Goal: Information Seeking & Learning: Check status

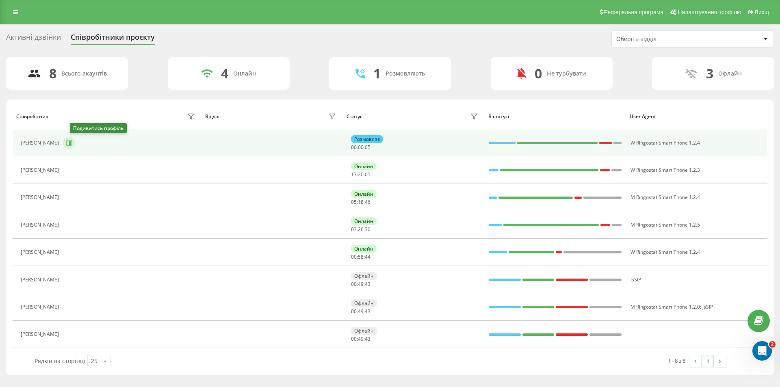
click at [72, 141] on icon at bounding box center [69, 143] width 7 height 7
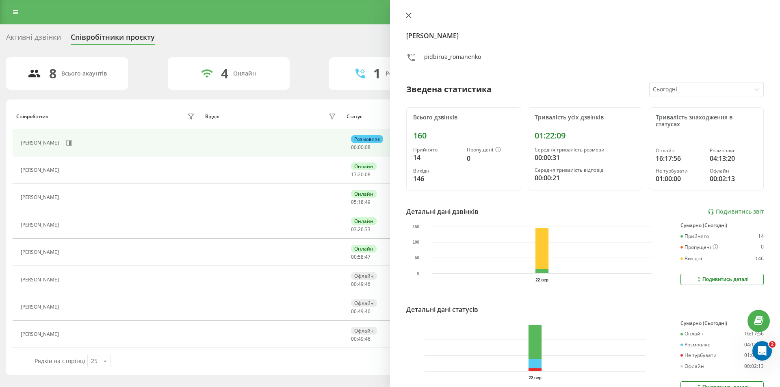
click at [409, 16] on icon at bounding box center [409, 16] width 6 height 6
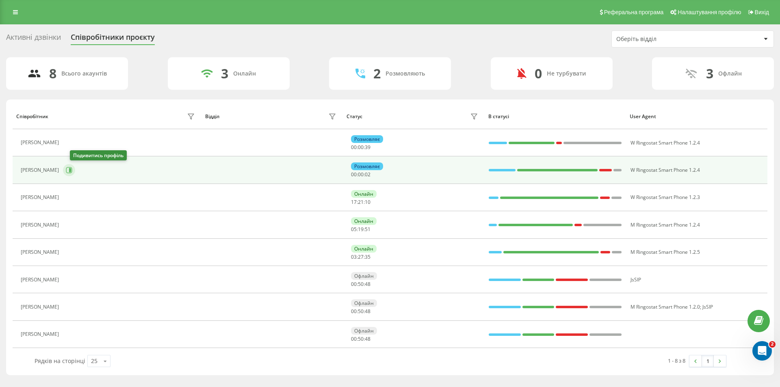
click at [72, 173] on icon at bounding box center [69, 170] width 7 height 7
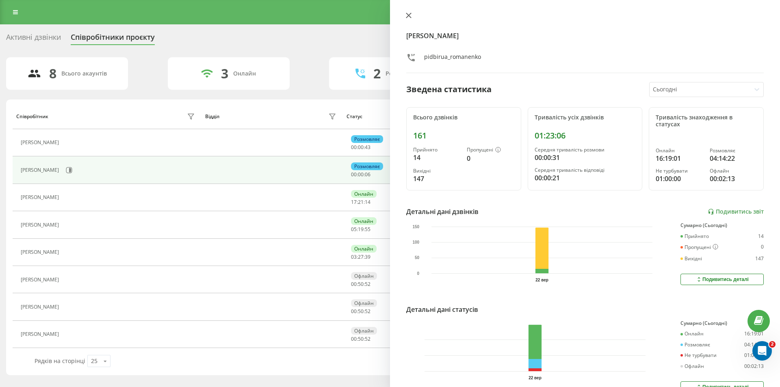
click at [411, 15] on icon at bounding box center [409, 16] width 6 height 6
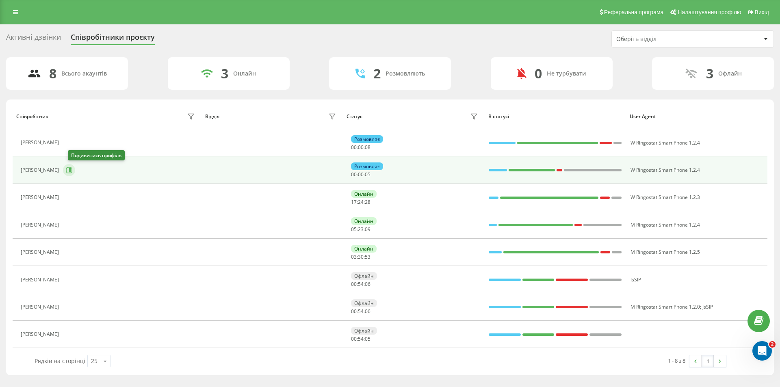
click at [75, 174] on button at bounding box center [69, 170] width 12 height 12
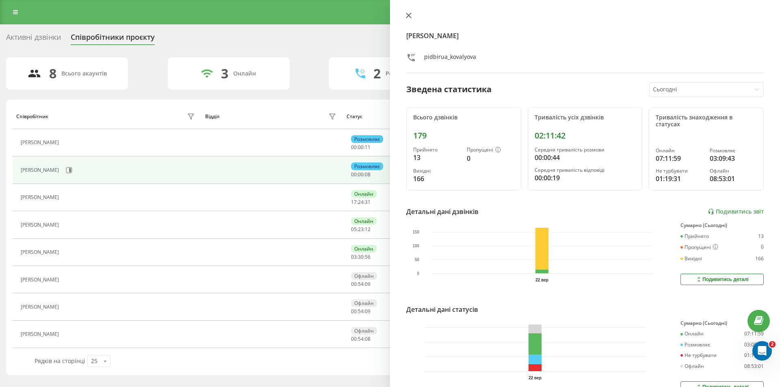
click at [405, 15] on button at bounding box center [408, 16] width 11 height 8
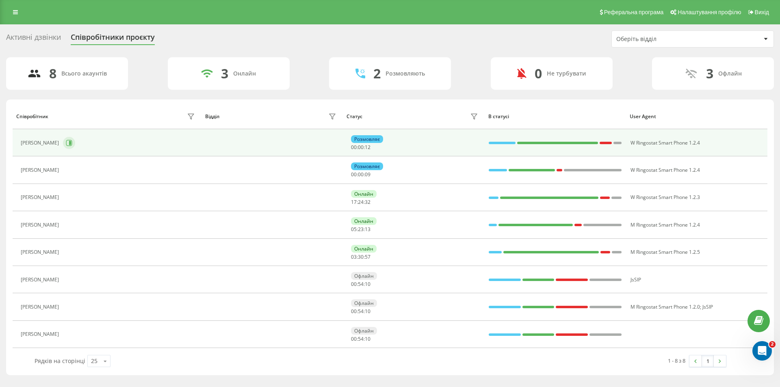
click at [75, 141] on button at bounding box center [69, 143] width 12 height 12
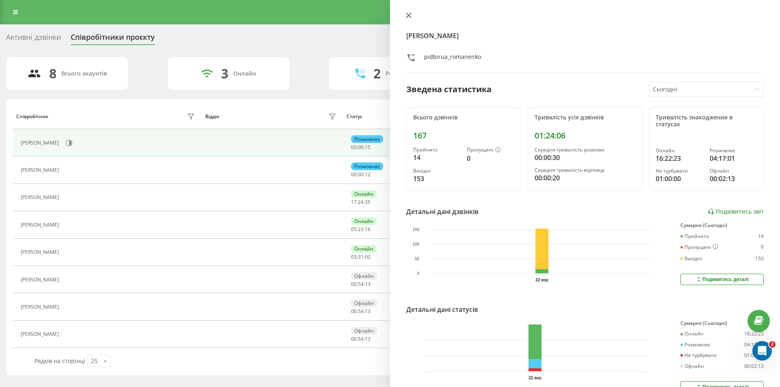
click at [408, 14] on icon at bounding box center [408, 15] width 5 height 5
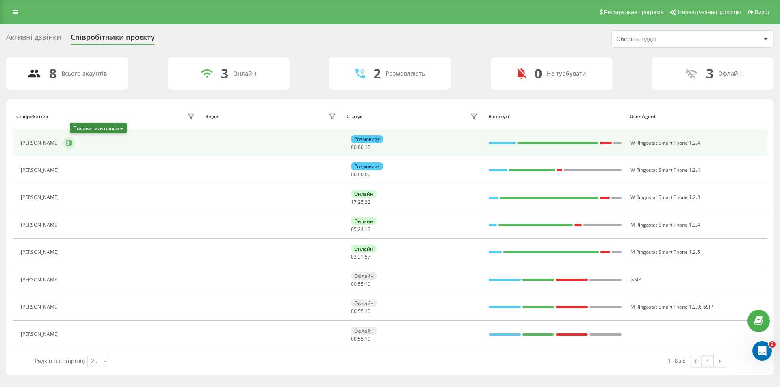
click at [71, 144] on icon at bounding box center [70, 143] width 2 height 4
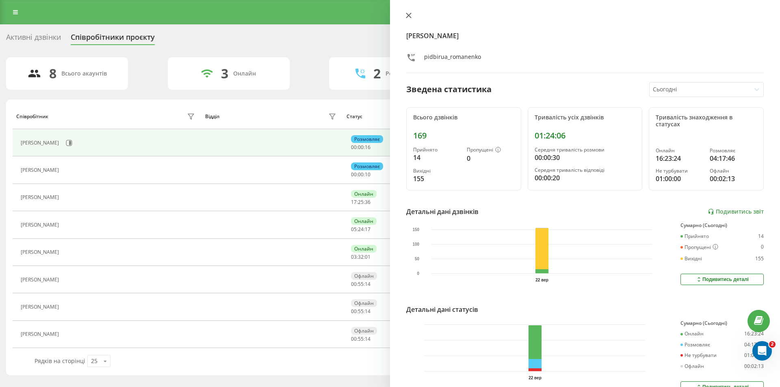
click at [408, 14] on icon at bounding box center [408, 15] width 5 height 5
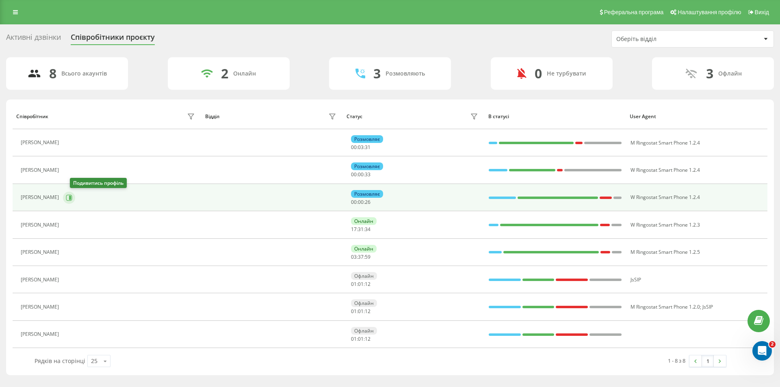
click at [71, 197] on icon at bounding box center [70, 197] width 2 height 4
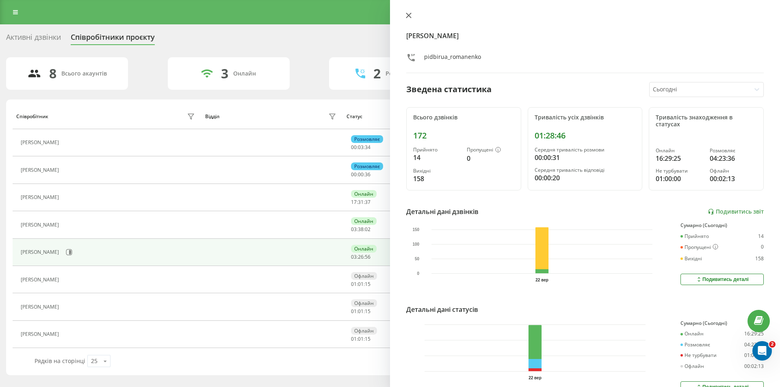
click at [406, 14] on icon at bounding box center [409, 16] width 6 height 6
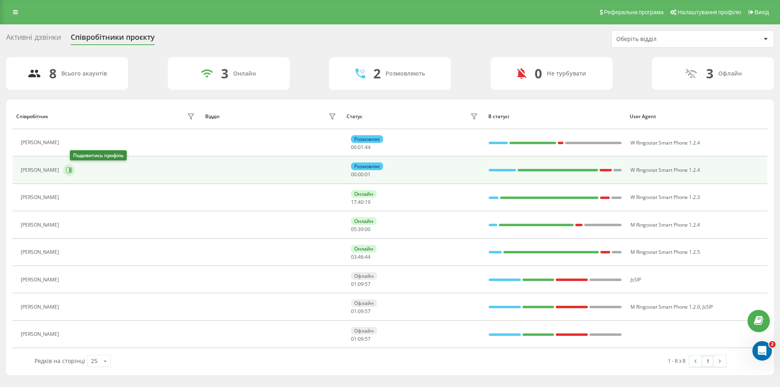
click at [72, 171] on icon at bounding box center [69, 170] width 6 height 6
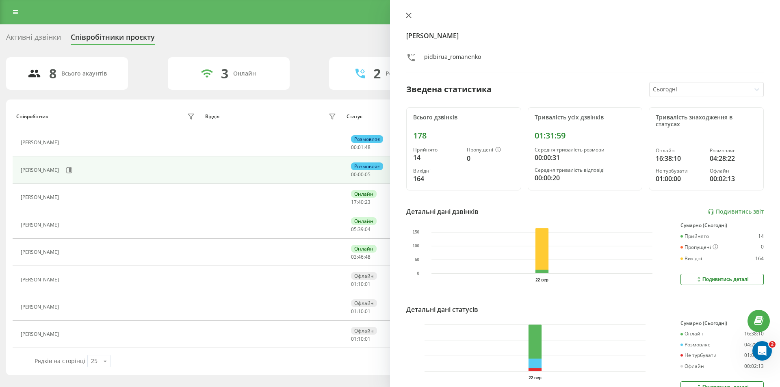
click at [407, 18] on icon at bounding box center [409, 16] width 6 height 6
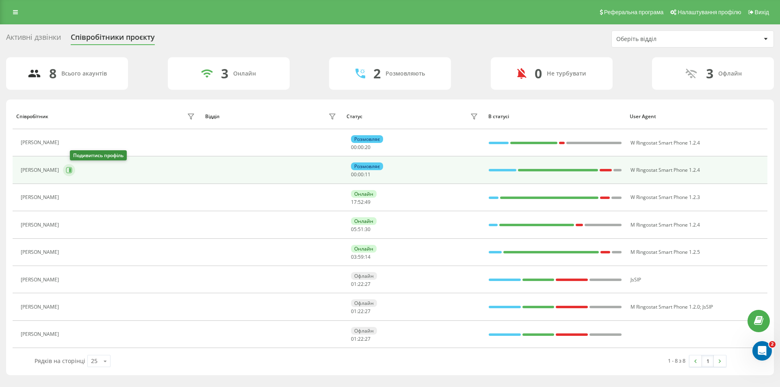
click at [71, 171] on icon at bounding box center [70, 170] width 2 height 4
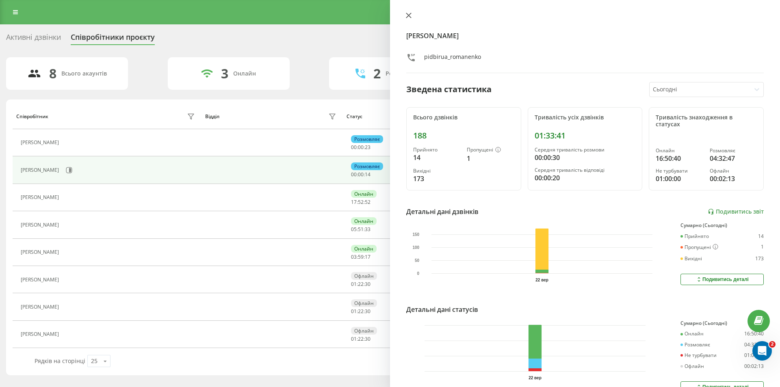
click at [408, 14] on icon at bounding box center [408, 15] width 5 height 5
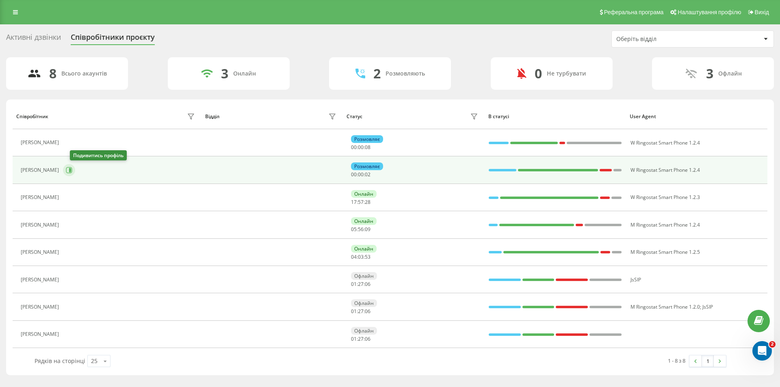
click at [72, 172] on icon at bounding box center [69, 170] width 7 height 7
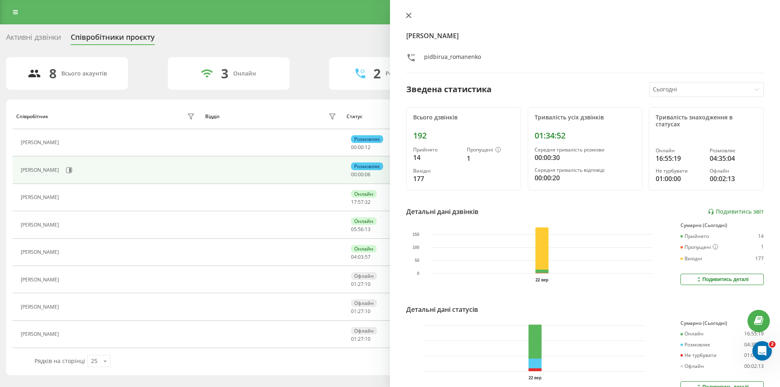
click at [408, 14] on icon at bounding box center [409, 16] width 6 height 6
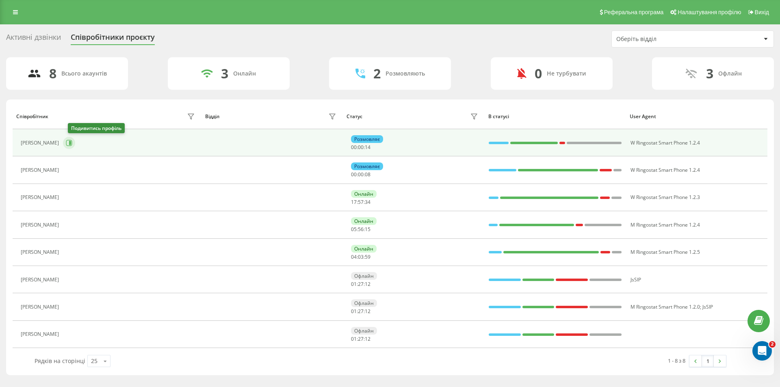
click at [75, 143] on button at bounding box center [69, 143] width 12 height 12
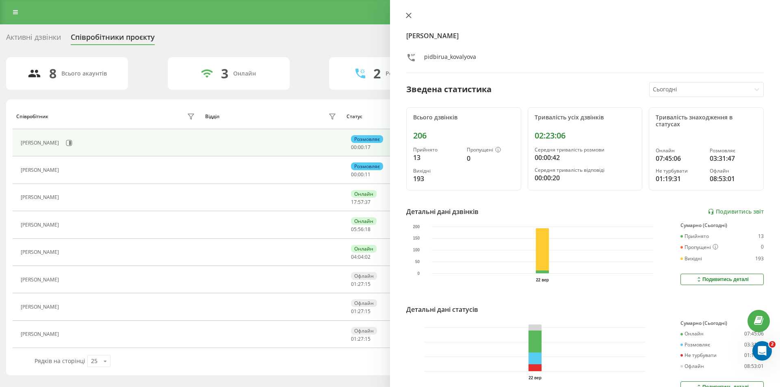
click at [411, 16] on icon at bounding box center [409, 16] width 6 height 6
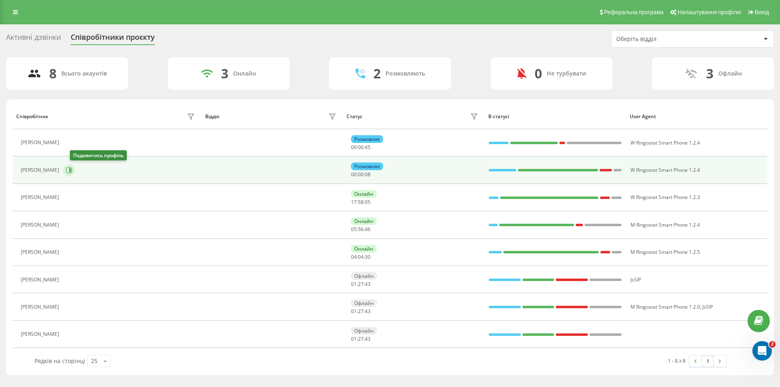
click at [71, 171] on icon at bounding box center [70, 170] width 2 height 4
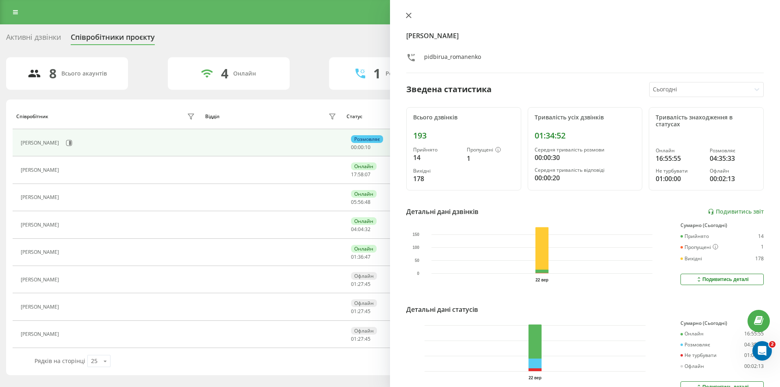
click at [407, 17] on icon at bounding box center [408, 15] width 5 height 5
